Goal: Navigation & Orientation: Go to known website

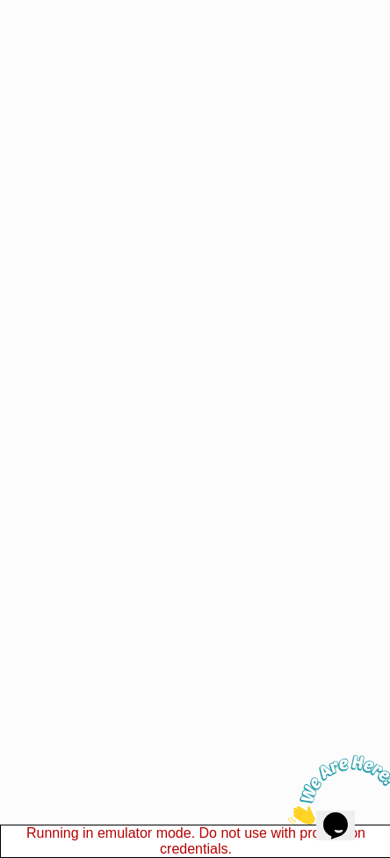
click at [388, 493] on care-manager-applet at bounding box center [195, 429] width 390 height 858
